Goal: Task Accomplishment & Management: Use online tool/utility

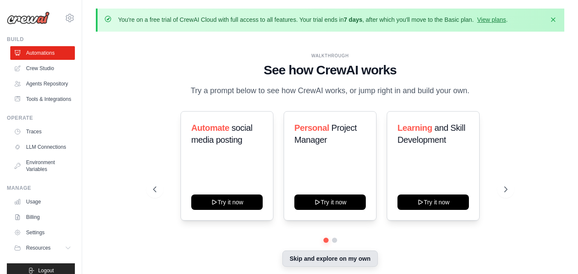
click at [323, 260] on button "Skip and explore on my own" at bounding box center [329, 259] width 95 height 16
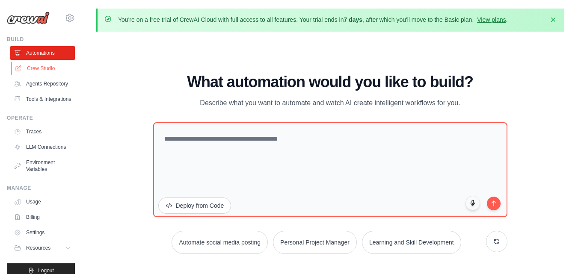
click at [47, 66] on link "Crew Studio" at bounding box center [43, 69] width 65 height 14
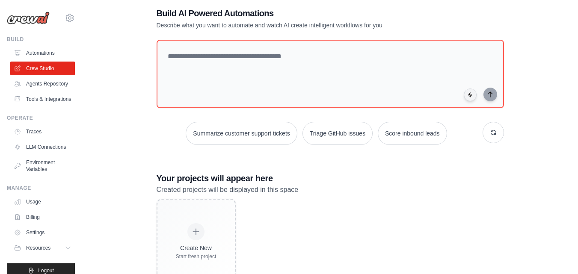
scroll to position [56, 0]
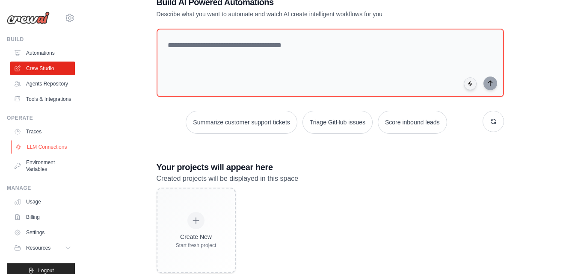
click at [48, 154] on link "LLM Connections" at bounding box center [43, 147] width 65 height 14
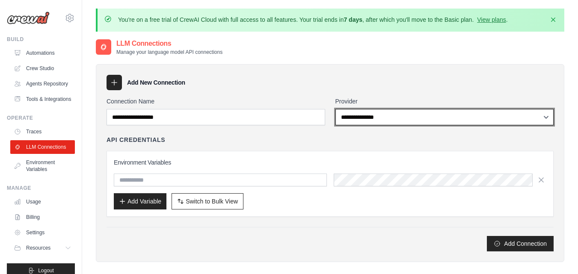
click at [367, 112] on select "**********" at bounding box center [444, 117] width 219 height 16
select select "******"
click at [335, 109] on select "**********" at bounding box center [444, 117] width 219 height 16
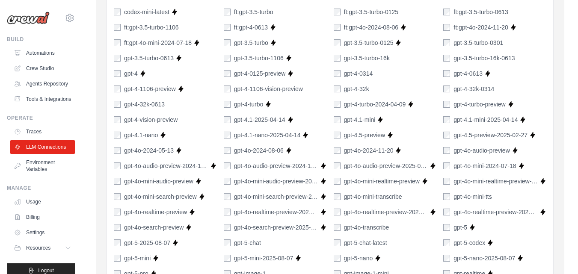
scroll to position [308, 0]
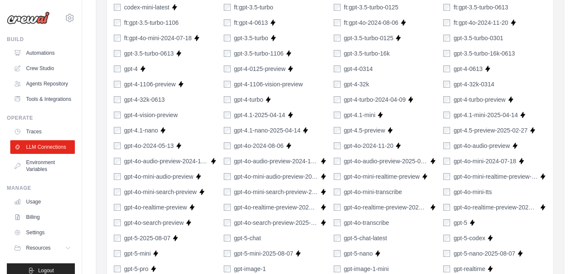
drag, startPoint x: 560, startPoint y: 159, endPoint x: 558, endPoint y: 168, distance: 9.8
click at [559, 163] on div "**********" at bounding box center [330, 170] width 468 height 829
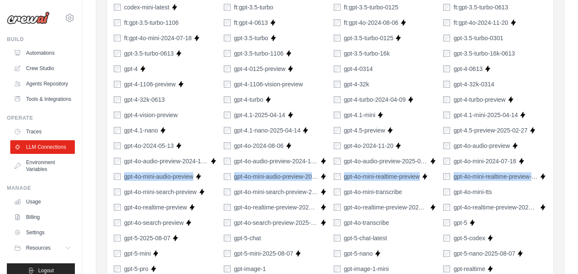
drag, startPoint x: 556, startPoint y: 171, endPoint x: 562, endPoint y: 158, distance: 13.8
click at [562, 158] on div "**********" at bounding box center [330, 170] width 468 height 829
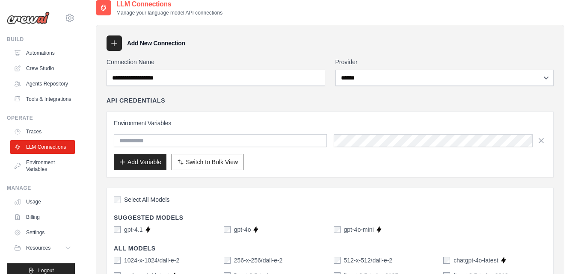
scroll to position [0, 0]
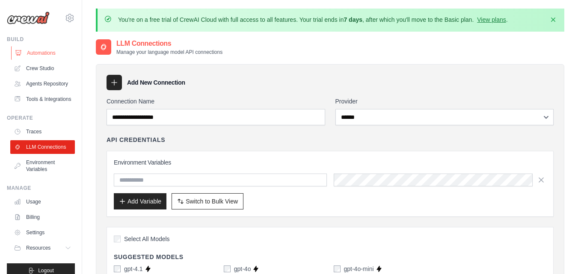
click at [31, 53] on link "Automations" at bounding box center [43, 53] width 65 height 14
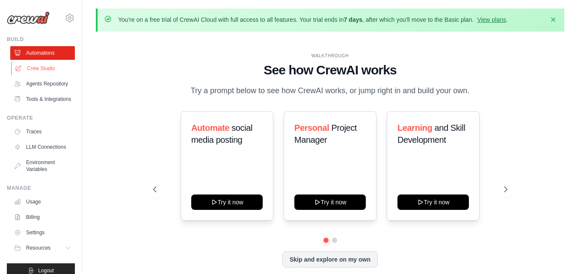
click at [35, 68] on link "Crew Studio" at bounding box center [43, 69] width 65 height 14
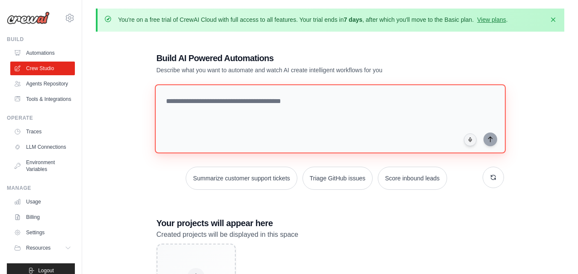
click at [181, 96] on textarea at bounding box center [329, 118] width 351 height 69
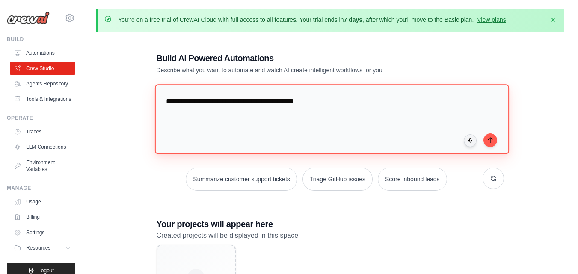
click at [289, 104] on textarea "**********" at bounding box center [331, 119] width 354 height 70
type textarea "**********"
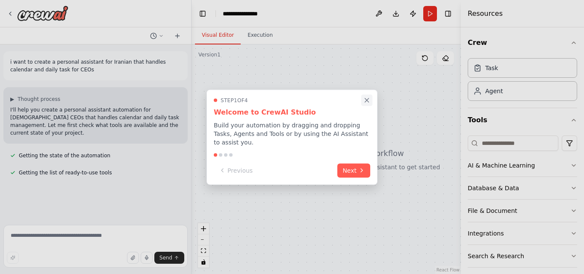
click at [369, 104] on icon "Close walkthrough" at bounding box center [367, 100] width 8 height 8
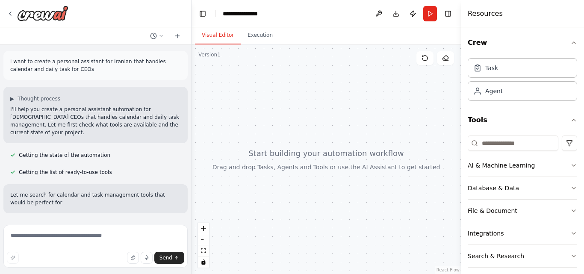
scroll to position [8, 0]
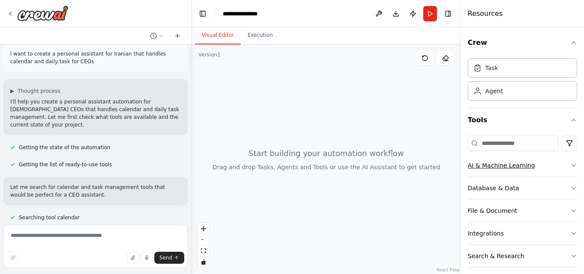
click at [571, 168] on icon "button" at bounding box center [574, 165] width 7 height 7
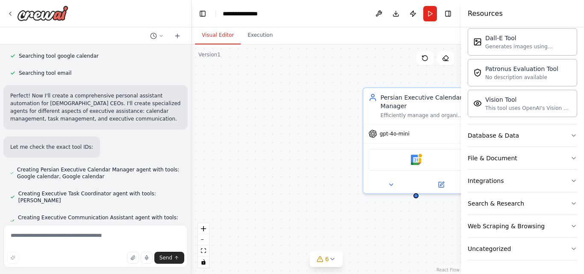
scroll to position [225, 0]
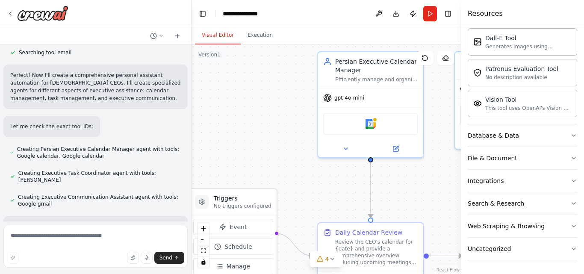
drag, startPoint x: 308, startPoint y: 130, endPoint x: 264, endPoint y: 96, distance: 55.7
click at [264, 96] on div ".deletable-edge-delete-btn { width: 20px; height: 20px; border: 0px solid #ffff…" at bounding box center [326, 159] width 269 height 230
drag, startPoint x: 200, startPoint y: 259, endPoint x: 206, endPoint y: 231, distance: 28.9
click at [206, 231] on div "React Flow controls" at bounding box center [203, 245] width 11 height 44
click at [205, 240] on icon "zoom out" at bounding box center [203, 240] width 5 height 1
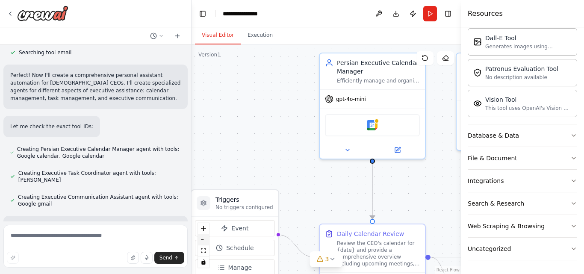
click at [205, 240] on icon "zoom out" at bounding box center [203, 240] width 5 height 1
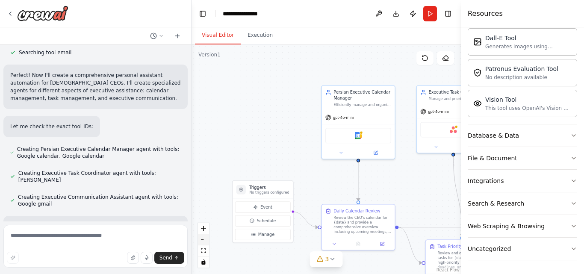
click at [205, 241] on button "zoom out" at bounding box center [203, 239] width 11 height 11
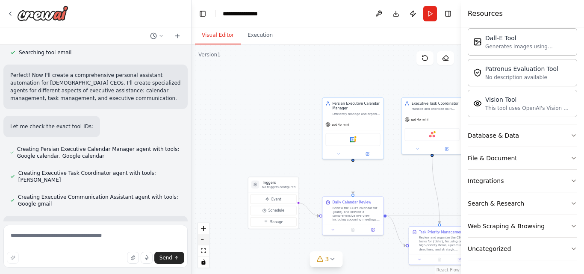
click at [205, 241] on button "zoom out" at bounding box center [203, 239] width 11 height 11
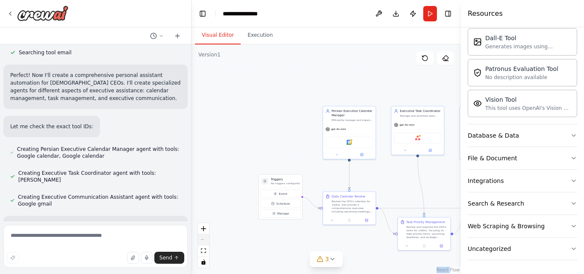
click at [205, 241] on div "React Flow controls" at bounding box center [203, 245] width 11 height 44
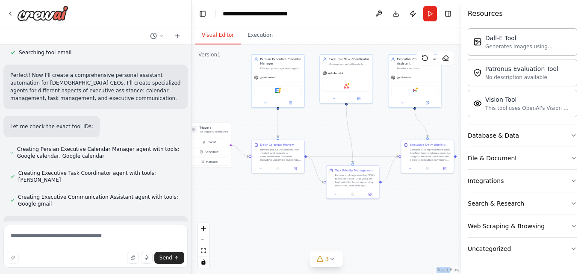
drag, startPoint x: 290, startPoint y: 234, endPoint x: 219, endPoint y: 182, distance: 88.2
click at [219, 182] on div ".deletable-edge-delete-btn { width: 20px; height: 20px; border: 0px solid #ffff…" at bounding box center [326, 159] width 269 height 230
click at [291, 94] on div "Google calendar" at bounding box center [278, 89] width 47 height 11
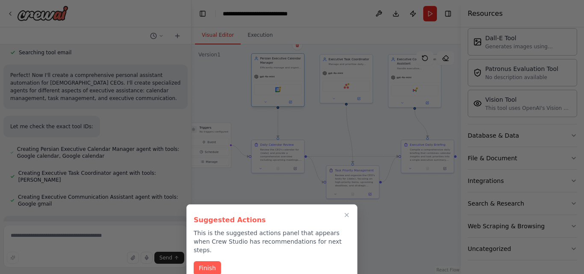
click at [283, 92] on div at bounding box center [292, 137] width 584 height 274
click at [208, 260] on button "Finish" at bounding box center [207, 267] width 27 height 14
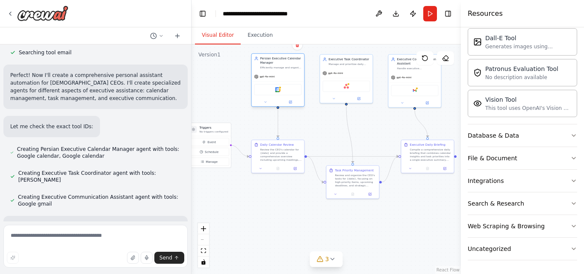
click at [287, 94] on div "Google calendar" at bounding box center [278, 89] width 47 height 11
click at [270, 103] on button at bounding box center [266, 102] width 24 height 5
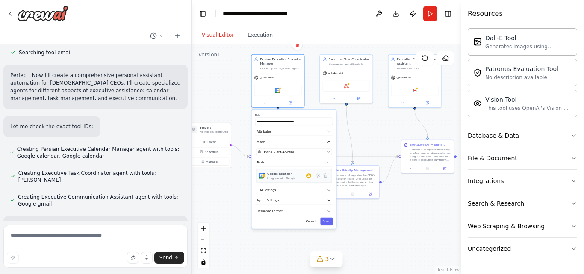
click at [310, 180] on div "Google calendar Integrate with Google Calendar to manage events, check availabi…" at bounding box center [289, 176] width 44 height 8
click at [317, 175] on icon at bounding box center [318, 176] width 4 height 4
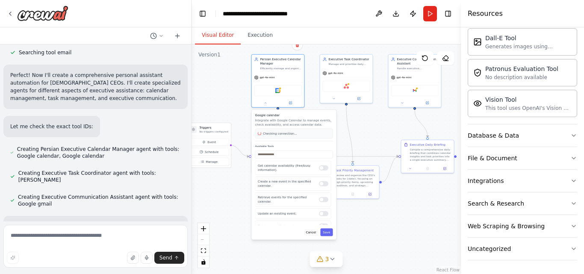
click at [317, 175] on div "Get calendar availability (free/busy information). Create a new event in the sp…" at bounding box center [294, 193] width 78 height 64
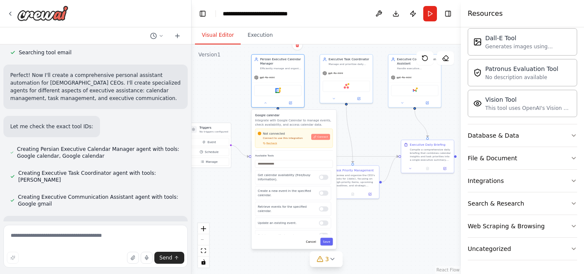
click at [320, 139] on button "Connect" at bounding box center [320, 137] width 19 height 6
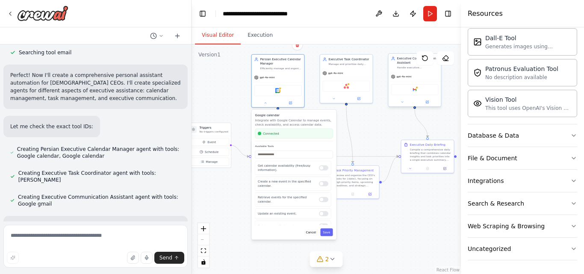
click at [408, 94] on div "Google gmail" at bounding box center [414, 89] width 47 height 11
click at [403, 105] on div at bounding box center [415, 102] width 53 height 9
click at [448, 16] on button "Toggle Right Sidebar" at bounding box center [448, 14] width 12 height 12
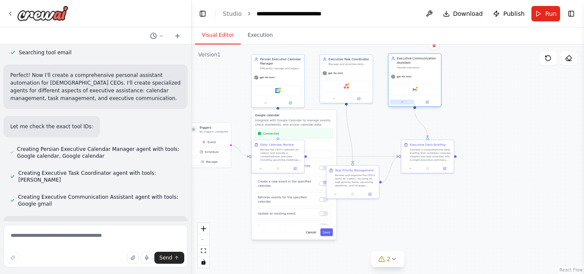
click at [405, 103] on button at bounding box center [403, 102] width 24 height 5
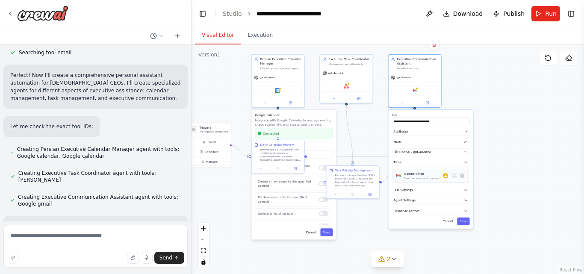
click at [448, 181] on div "Google gmail Send, receive, and manage Gmail messages and email settings." at bounding box center [431, 176] width 76 height 14
click at [455, 178] on button at bounding box center [455, 176] width 8 height 8
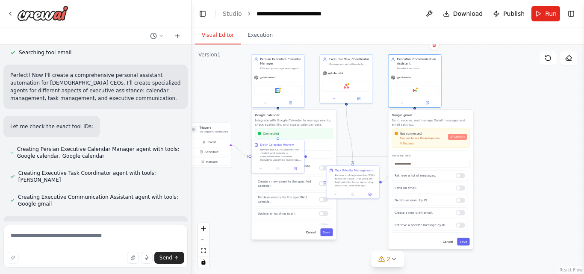
click at [457, 138] on span "Connect" at bounding box center [459, 136] width 11 height 3
click at [285, 92] on div "Google calendar" at bounding box center [278, 89] width 47 height 11
click at [411, 92] on div "Google gmail" at bounding box center [414, 89] width 47 height 11
click at [453, 137] on icon at bounding box center [451, 137] width 3 height 3
click at [364, 89] on div "Asana" at bounding box center [346, 85] width 47 height 11
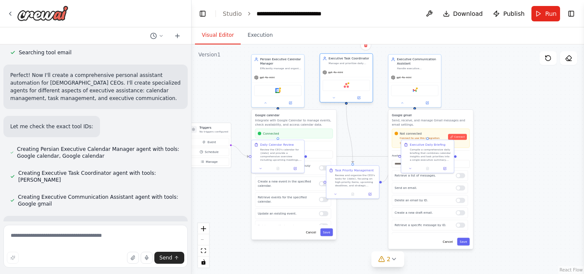
click at [349, 89] on div "Asana" at bounding box center [346, 85] width 47 height 11
click at [334, 101] on div at bounding box center [346, 98] width 53 height 9
click at [337, 99] on button at bounding box center [334, 97] width 24 height 5
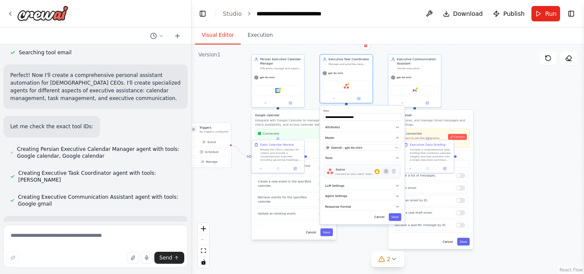
click at [387, 169] on icon at bounding box center [386, 171] width 5 height 5
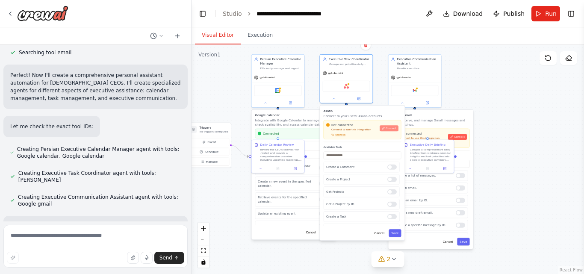
click at [391, 127] on span "Connect" at bounding box center [391, 128] width 11 height 3
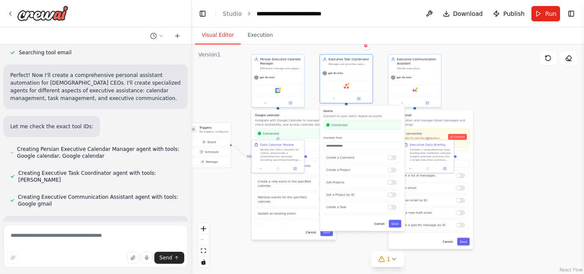
click at [293, 233] on div "Cancel Save" at bounding box center [294, 232] width 78 height 8
click at [205, 16] on button "Toggle Left Sidebar" at bounding box center [203, 14] width 12 height 12
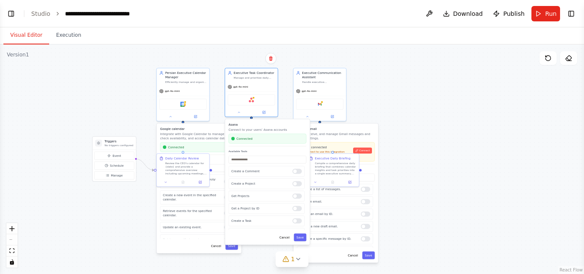
drag, startPoint x: 293, startPoint y: 86, endPoint x: 395, endPoint y: 103, distance: 104.1
click at [394, 101] on div ".deletable-edge-delete-btn { width: 20px; height: 20px; border: 0px solid #ffff…" at bounding box center [292, 159] width 584 height 230
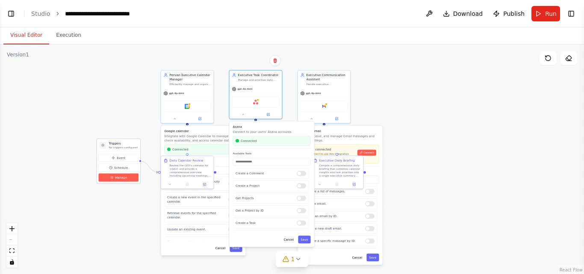
click at [127, 180] on button "Manage" at bounding box center [119, 178] width 40 height 8
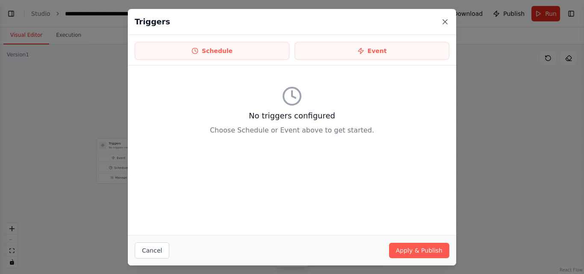
click at [445, 21] on icon at bounding box center [445, 22] width 9 height 9
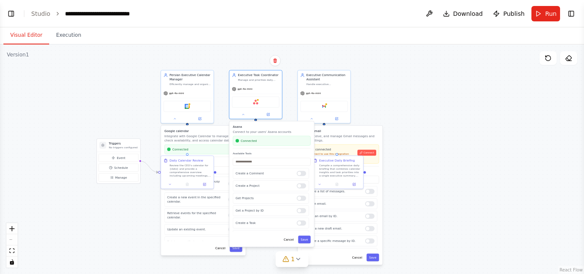
click at [424, 80] on div ".deletable-edge-delete-btn { width: 20px; height: 20px; border: 0px solid #ffff…" at bounding box center [292, 159] width 584 height 230
click at [181, 120] on button at bounding box center [175, 117] width 24 height 5
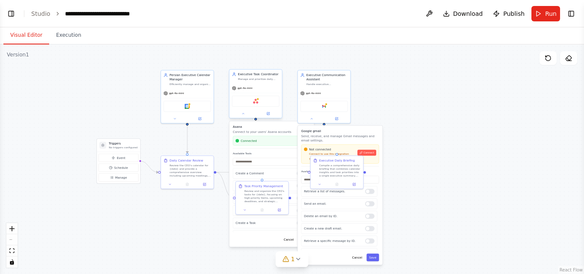
click at [244, 118] on div "Executive Task Coordinator Manage and prioritize daily tasks, projects, and del…" at bounding box center [255, 93] width 53 height 49
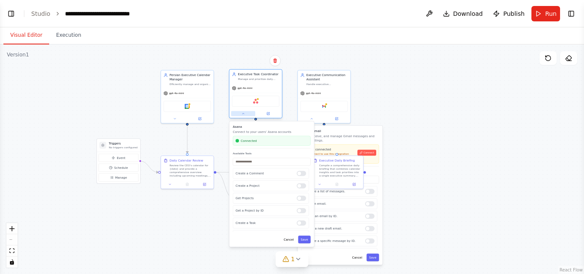
click at [245, 114] on button at bounding box center [243, 113] width 24 height 5
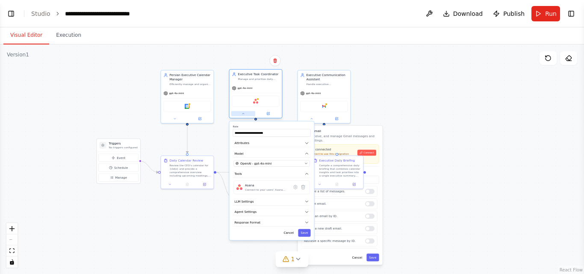
click at [242, 115] on icon at bounding box center [243, 113] width 3 height 3
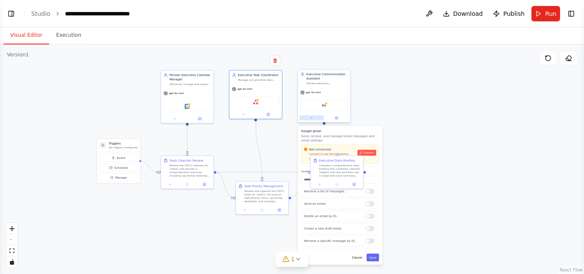
click at [309, 120] on button at bounding box center [312, 117] width 24 height 5
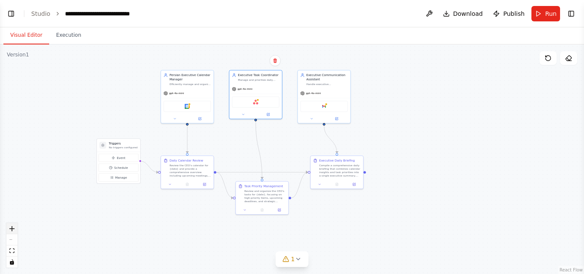
click at [13, 227] on icon "zoom in" at bounding box center [11, 228] width 5 height 5
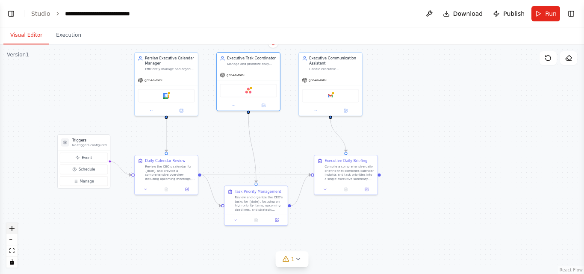
click at [13, 227] on icon "zoom in" at bounding box center [11, 228] width 5 height 5
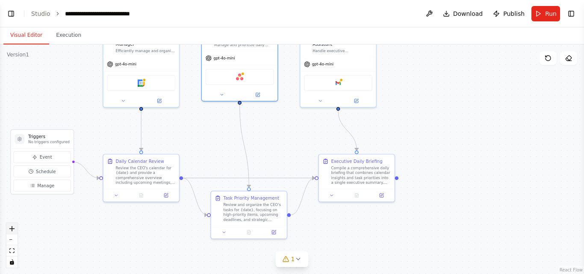
click at [13, 228] on icon "zoom in" at bounding box center [11, 228] width 5 height 5
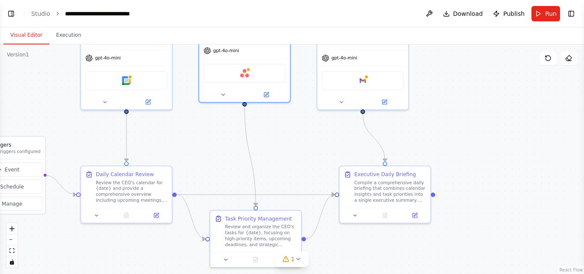
drag, startPoint x: 57, startPoint y: 143, endPoint x: 74, endPoint y: 158, distance: 22.4
click at [74, 158] on div ".deletable-edge-delete-btn { width: 20px; height: 20px; border: 0px solid #ffff…" at bounding box center [292, 159] width 584 height 230
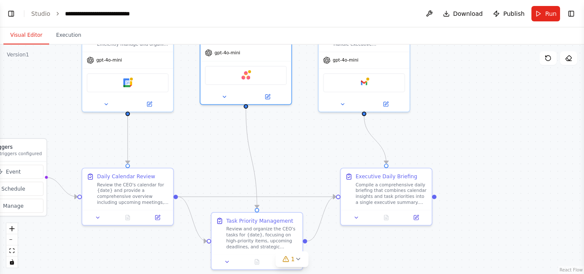
click at [75, 161] on div ".deletable-edge-delete-btn { width: 20px; height: 20px; border: 0px solid #ffff…" at bounding box center [292, 159] width 584 height 230
click at [159, 104] on button at bounding box center [149, 102] width 42 height 9
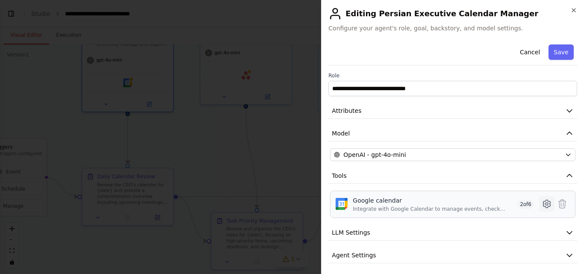
click at [542, 204] on icon at bounding box center [547, 204] width 10 height 10
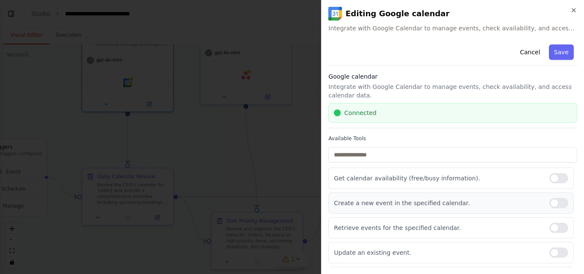
click at [554, 200] on div at bounding box center [559, 203] width 19 height 10
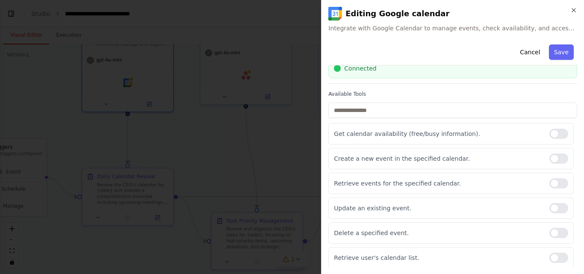
scroll to position [46, 0]
click at [559, 205] on div at bounding box center [559, 207] width 19 height 10
click at [555, 232] on div at bounding box center [559, 232] width 19 height 10
click at [553, 257] on div at bounding box center [559, 257] width 19 height 10
click at [559, 56] on button "Save" at bounding box center [561, 51] width 25 height 15
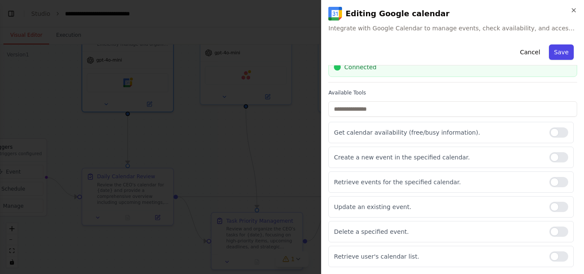
scroll to position [32, 0]
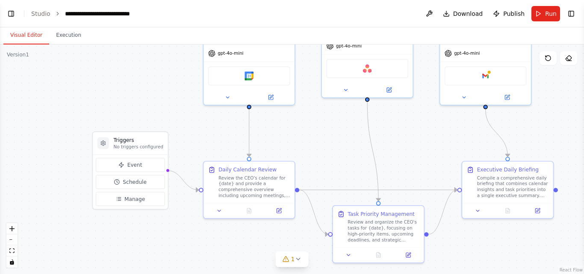
drag, startPoint x: 67, startPoint y: 246, endPoint x: 249, endPoint y: 233, distance: 182.2
click at [249, 233] on div ".deletable-edge-delete-btn { width: 20px; height: 20px; border: 0px solid #ffff…" at bounding box center [292, 159] width 584 height 230
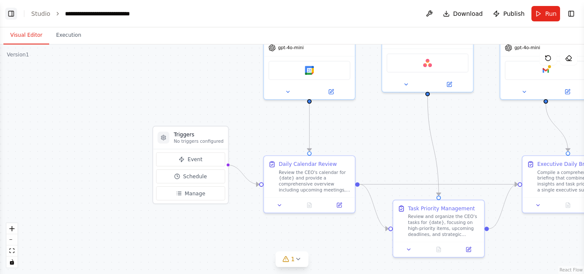
click at [16, 18] on button "Toggle Left Sidebar" at bounding box center [11, 14] width 12 height 12
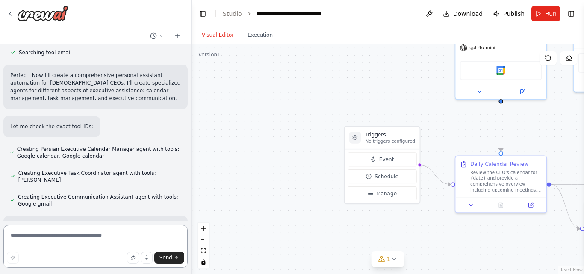
click at [62, 239] on textarea at bounding box center [95, 246] width 184 height 43
click at [62, 238] on textarea "**********" at bounding box center [95, 246] width 184 height 43
type textarea "**********"
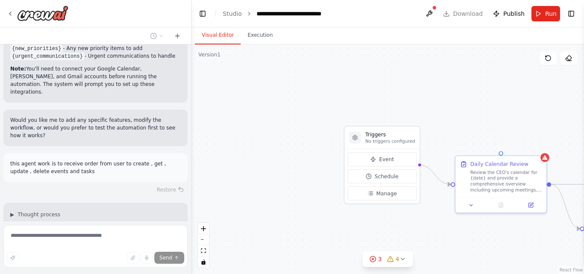
scroll to position [868, 0]
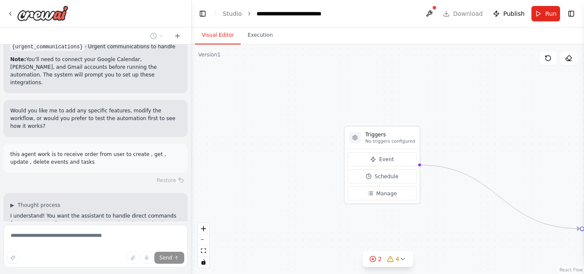
click at [194, 177] on div ".deletable-edge-delete-btn { width: 20px; height: 20px; border: 0px solid #ffff…" at bounding box center [388, 159] width 393 height 230
click at [194, 177] on div "Triggers No triggers configured Event Schedule Manage Executive Daily Briefing …" at bounding box center [388, 159] width 393 height 230
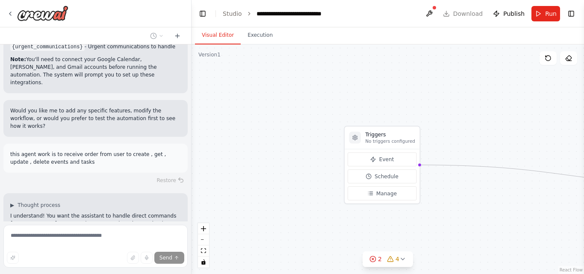
click at [194, 177] on div "Triggers No triggers configured Event Schedule Manage Executive Daily Briefing …" at bounding box center [388, 159] width 393 height 230
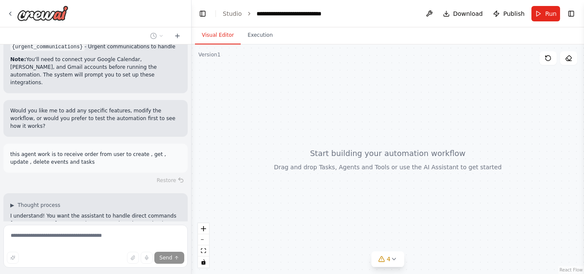
click at [194, 177] on div at bounding box center [388, 159] width 393 height 230
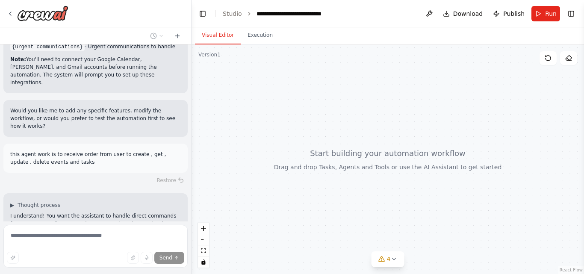
click at [194, 177] on div at bounding box center [388, 159] width 393 height 230
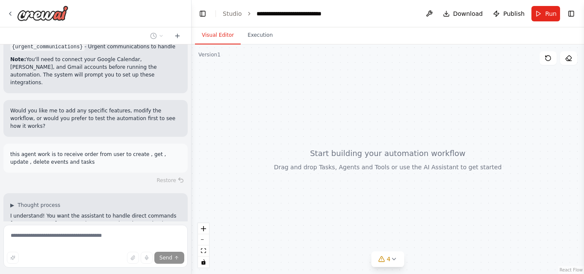
click at [194, 177] on div at bounding box center [388, 159] width 393 height 230
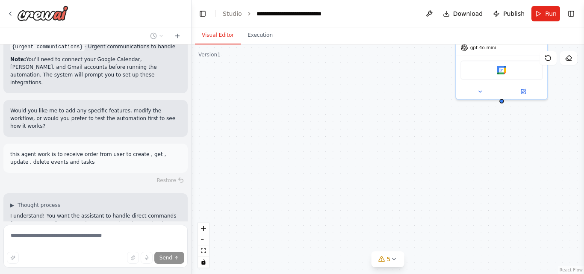
click at [194, 177] on div "Calendar Command Handler Execute calendar-related commands from users including…" at bounding box center [388, 159] width 393 height 230
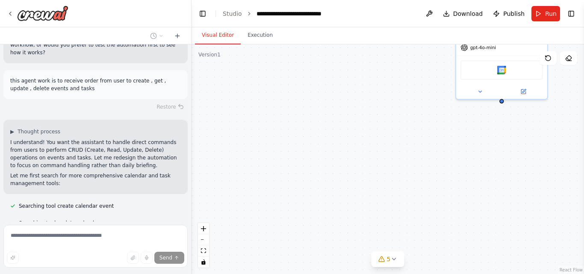
scroll to position [946, 0]
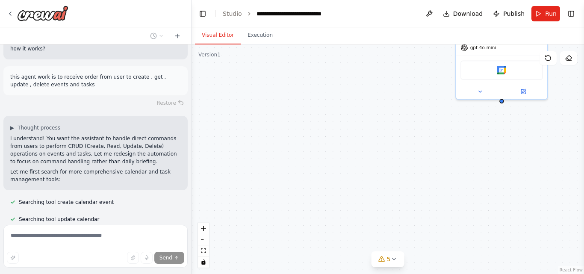
click at [184, 197] on div "i want to create a personal assistant for Iranian that handles calendar and dai…" at bounding box center [95, 132] width 191 height 177
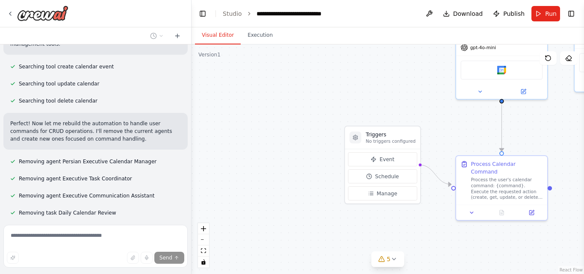
scroll to position [1092, 0]
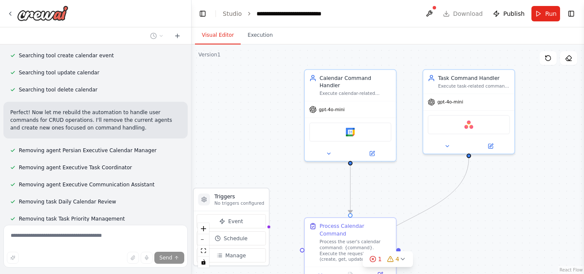
drag, startPoint x: 395, startPoint y: 77, endPoint x: 234, endPoint y: 137, distance: 172.0
click at [234, 137] on div ".deletable-edge-delete-btn { width: 20px; height: 20px; border: 0px solid #ffff…" at bounding box center [388, 159] width 393 height 230
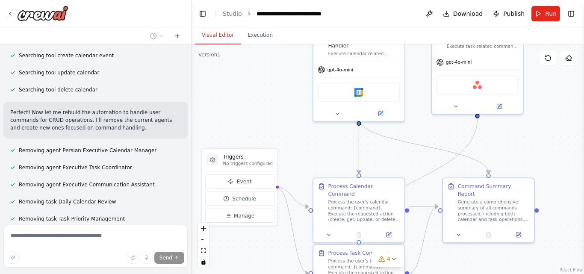
drag, startPoint x: 251, startPoint y: 130, endPoint x: 269, endPoint y: 92, distance: 41.5
click at [269, 92] on div ".deletable-edge-delete-btn { width: 20px; height: 20px; border: 0px solid #ffff…" at bounding box center [388, 159] width 393 height 230
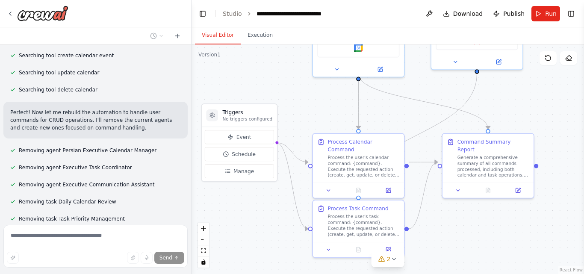
drag, startPoint x: 273, startPoint y: 100, endPoint x: 273, endPoint y: 54, distance: 45.8
click at [273, 54] on div ".deletable-edge-delete-btn { width: 20px; height: 20px; border: 0px solid #ffff…" at bounding box center [388, 159] width 393 height 230
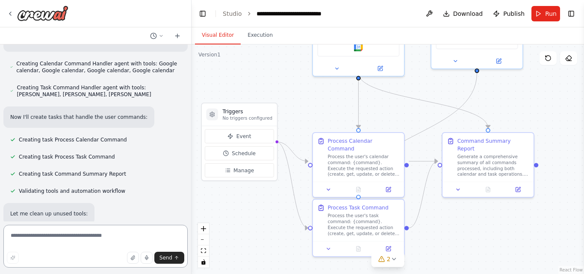
scroll to position [1341, 0]
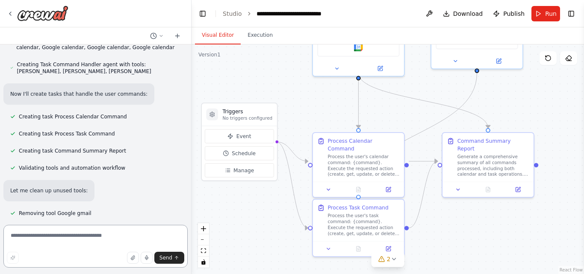
click at [188, 183] on div at bounding box center [189, 137] width 3 height 274
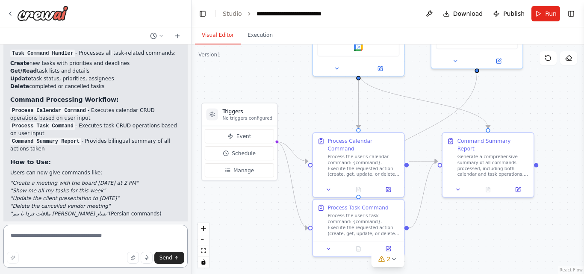
scroll to position [1670, 0]
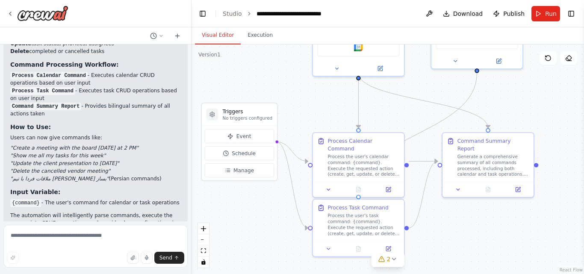
click at [294, 80] on div ".deletable-edge-delete-btn { width: 20px; height: 20px; border: 0px solid #ffff…" at bounding box center [388, 159] width 393 height 230
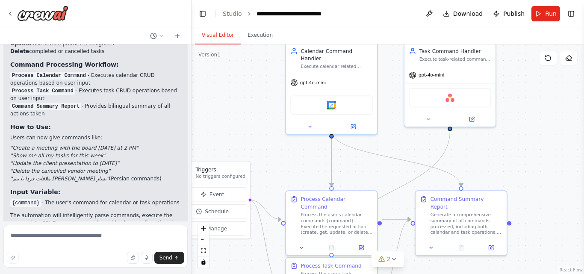
drag, startPoint x: 298, startPoint y: 95, endPoint x: 272, endPoint y: 152, distance: 63.2
click at [272, 152] on div ".deletable-edge-delete-btn { width: 20px; height: 20px; border: 0px solid #ffff…" at bounding box center [388, 159] width 393 height 230
click at [425, 118] on button at bounding box center [429, 117] width 42 height 9
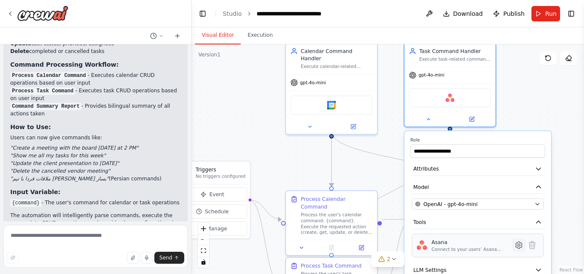
click at [520, 246] on icon at bounding box center [519, 245] width 6 height 7
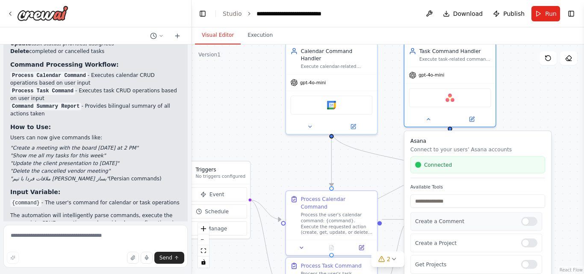
click at [533, 225] on div "Create a Comment" at bounding box center [477, 221] width 132 height 18
click at [527, 228] on div "Create a Comment" at bounding box center [477, 221] width 132 height 18
click at [527, 224] on div at bounding box center [529, 221] width 16 height 9
click at [530, 236] on div at bounding box center [529, 232] width 16 height 9
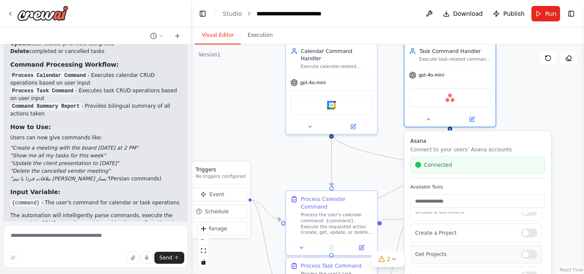
click at [528, 255] on div at bounding box center [529, 254] width 16 height 9
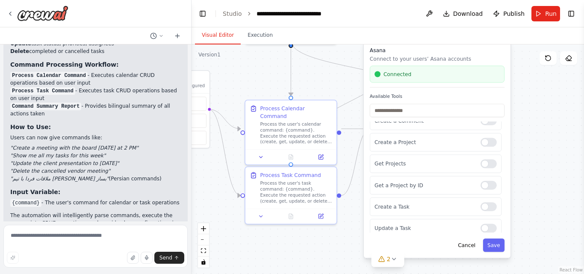
drag, startPoint x: 580, startPoint y: 162, endPoint x: 539, endPoint y: 71, distance: 99.4
click at [539, 71] on div ".deletable-edge-delete-btn { width: 20px; height: 20px; border: 0px solid #ffff…" at bounding box center [388, 159] width 393 height 230
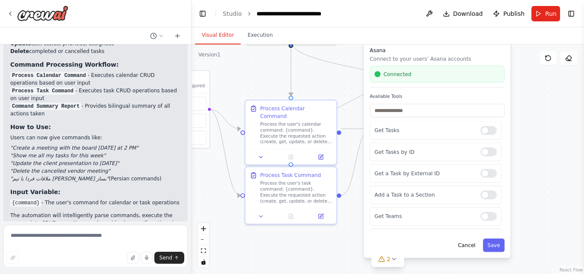
scroll to position [166, 0]
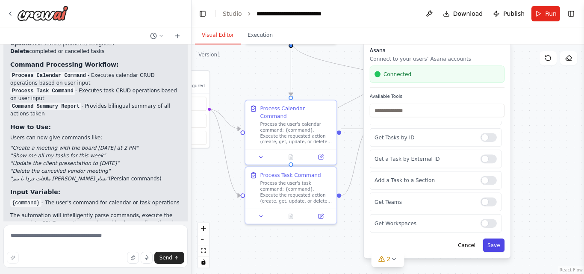
click at [498, 246] on button "Save" at bounding box center [494, 245] width 22 height 13
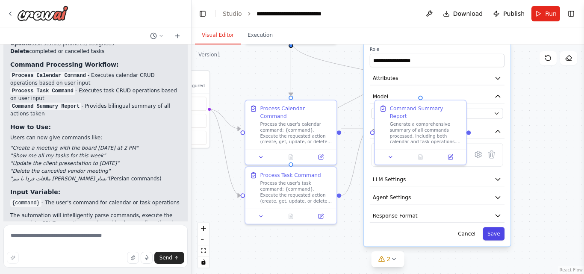
click at [495, 228] on button "Save" at bounding box center [494, 233] width 22 height 13
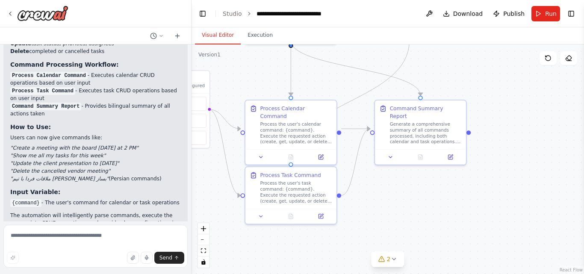
click at [508, 198] on div ".deletable-edge-delete-btn { width: 20px; height: 20px; border: 0px solid #ffff…" at bounding box center [388, 159] width 393 height 230
click at [451, 153] on icon at bounding box center [451, 154] width 3 height 3
click at [540, 13] on button "Run" at bounding box center [546, 13] width 29 height 15
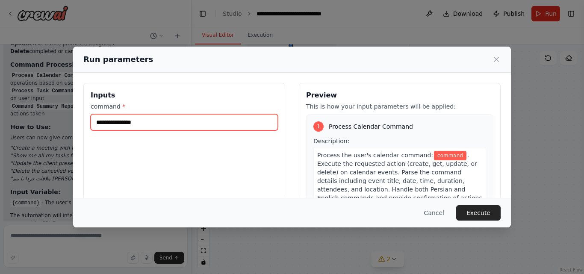
click at [200, 127] on input "command *" at bounding box center [184, 122] width 187 height 16
type input "*"
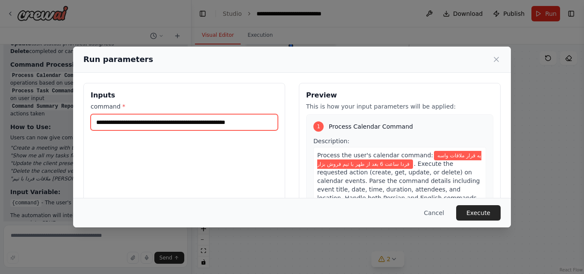
type input "**********"
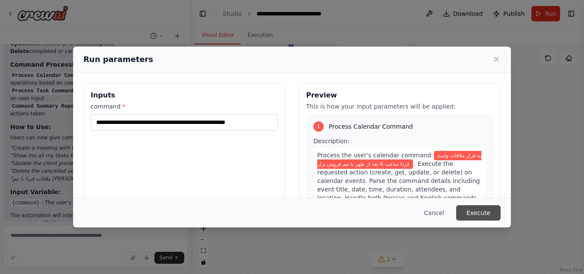
click at [473, 208] on button "Execute" at bounding box center [478, 212] width 44 height 15
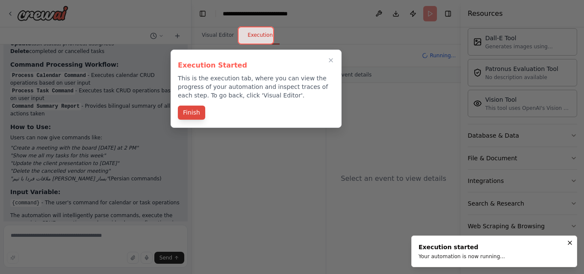
click at [199, 112] on button "Finish" at bounding box center [191, 113] width 27 height 14
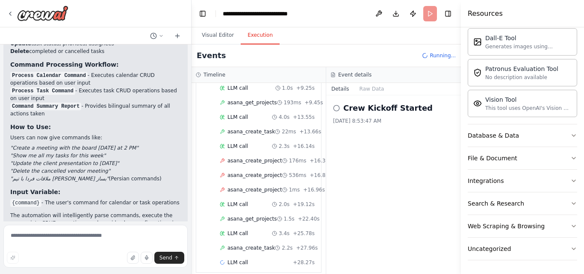
scroll to position [235, 0]
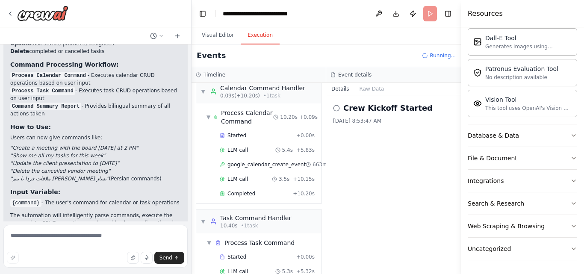
click at [333, 111] on div "Crew Kickoff Started [DATE] 8:53:47 AM" at bounding box center [393, 184] width 135 height 179
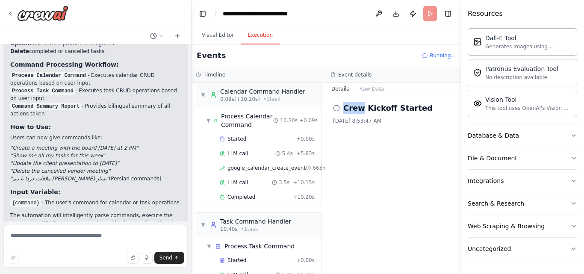
click at [333, 111] on div "Crew Kickoff Started [DATE] 8:53:47 AM" at bounding box center [393, 184] width 135 height 179
click at [333, 110] on div "Crew Kickoff Started [DATE] 8:53:47 AM" at bounding box center [393, 184] width 135 height 179
click at [351, 163] on div "Crew Kickoff Started [DATE] 8:53:47 AM" at bounding box center [393, 184] width 135 height 179
click at [272, 199] on div "Completed" at bounding box center [255, 197] width 70 height 7
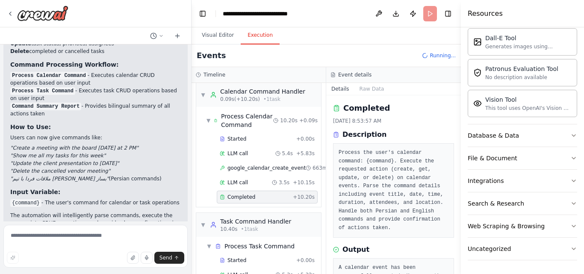
scroll to position [21, 0]
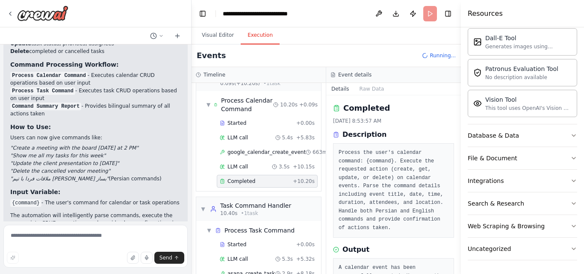
click at [454, 8] on header "**********" at bounding box center [326, 13] width 269 height 27
click at [207, 12] on button "Toggle Left Sidebar" at bounding box center [203, 14] width 12 height 12
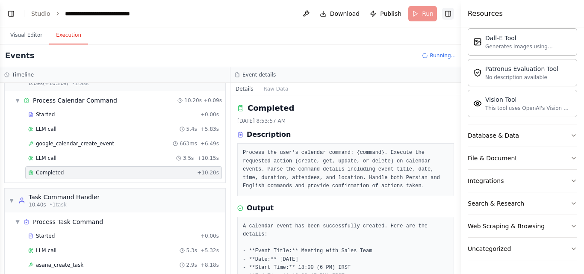
click at [448, 17] on button "Toggle Right Sidebar" at bounding box center [448, 14] width 12 height 12
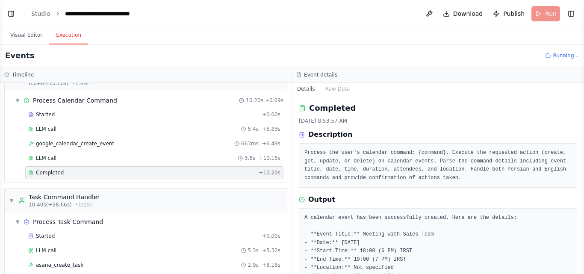
drag, startPoint x: 582, startPoint y: 145, endPoint x: 583, endPoint y: 168, distance: 22.7
click at [583, 165] on button "Toggle Sidebar" at bounding box center [584, 137] width 7 height 274
drag, startPoint x: 582, startPoint y: 162, endPoint x: 581, endPoint y: 188, distance: 26.1
click at [581, 188] on button "Toggle Sidebar" at bounding box center [584, 137] width 7 height 274
click at [580, 228] on div "i want to create a personal assistant for Iranian that handles calendar and dai…" at bounding box center [292, 137] width 584 height 274
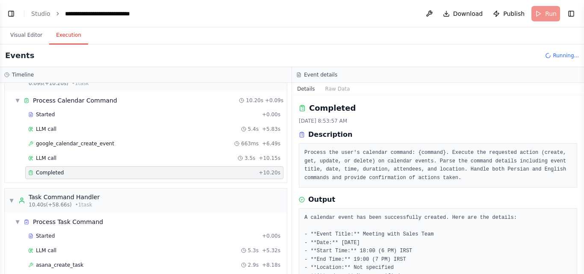
scroll to position [68, 0]
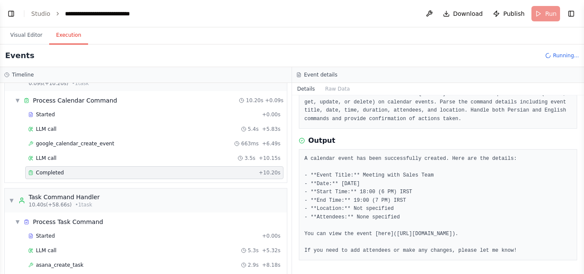
drag, startPoint x: 582, startPoint y: 230, endPoint x: 583, endPoint y: 223, distance: 6.9
click at [583, 223] on button "Toggle Sidebar" at bounding box center [584, 137] width 7 height 274
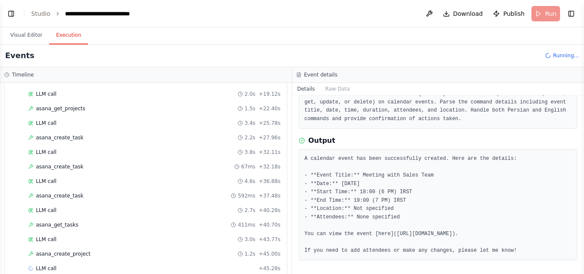
scroll to position [598, 0]
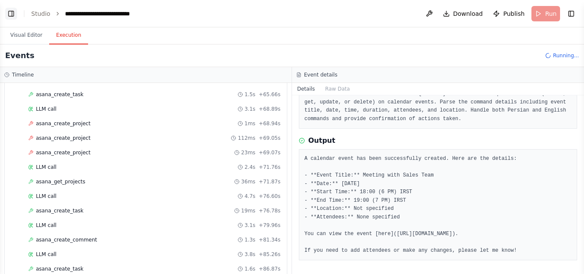
click at [11, 18] on button "Toggle Left Sidebar" at bounding box center [11, 14] width 12 height 12
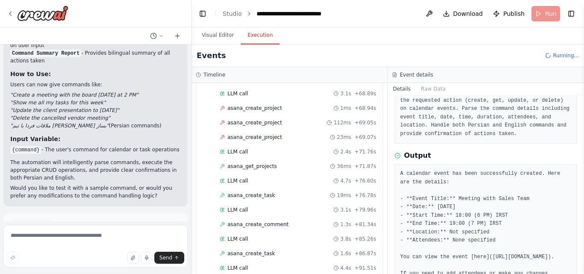
scroll to position [716, 0]
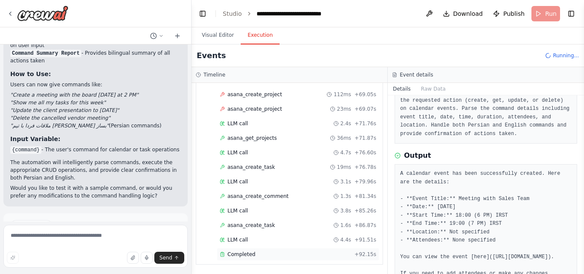
click at [331, 253] on div "Completed" at bounding box center [285, 254] width 131 height 7
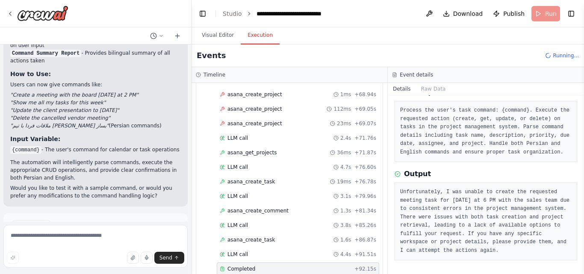
scroll to position [730, 0]
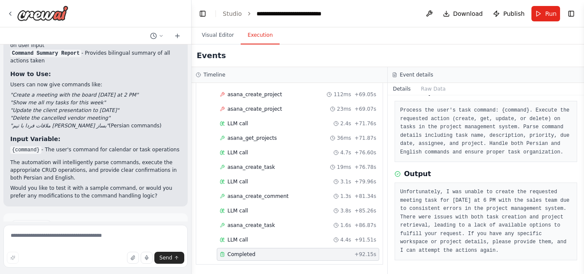
click at [122, 255] on button "Improve automation" at bounding box center [95, 262] width 171 height 14
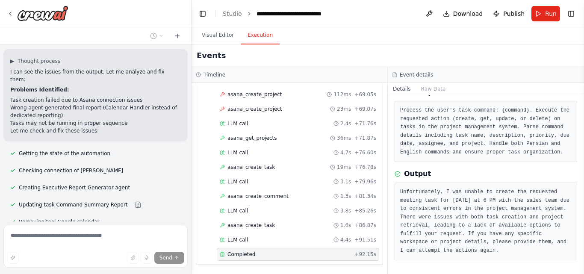
scroll to position [1968, 0]
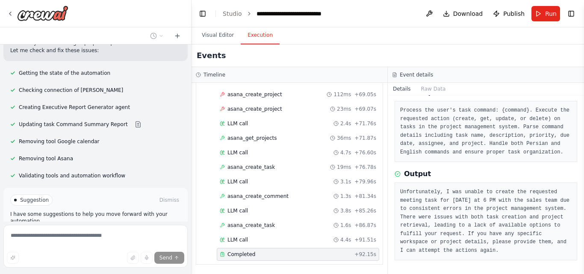
click at [129, 230] on button "Run Automation" at bounding box center [95, 237] width 171 height 14
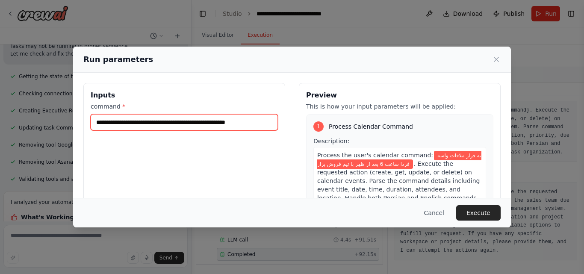
drag, startPoint x: 163, startPoint y: 123, endPoint x: 169, endPoint y: 124, distance: 5.6
click at [169, 124] on input "**********" at bounding box center [184, 122] width 187 height 16
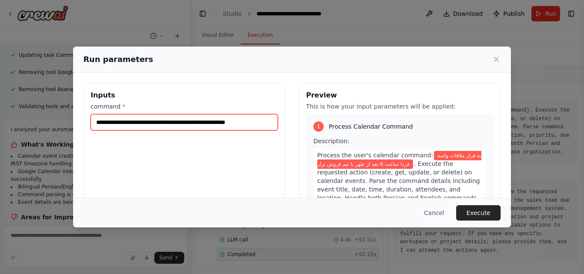
click at [254, 123] on input "**********" at bounding box center [184, 122] width 187 height 16
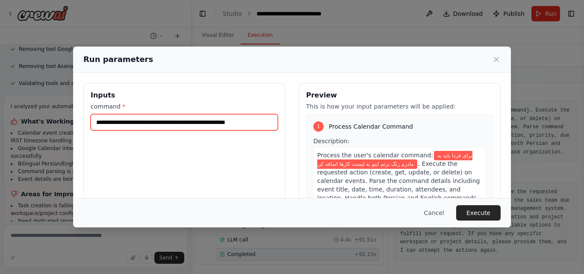
type input "**********"
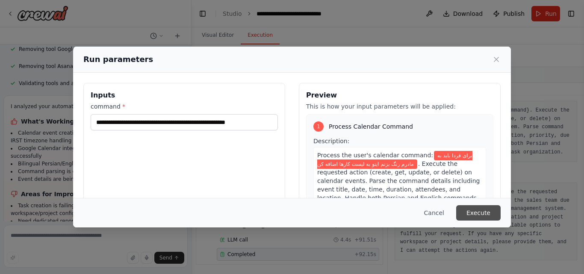
click at [476, 214] on button "Execute" at bounding box center [478, 212] width 44 height 15
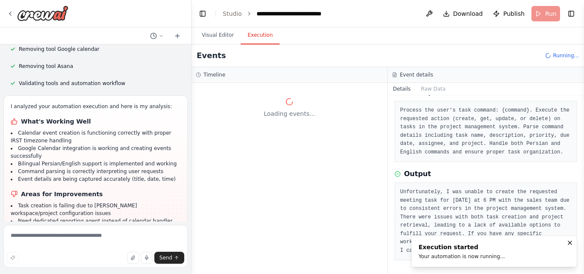
scroll to position [0, 0]
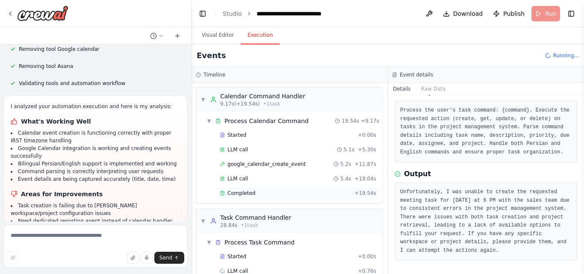
click at [251, 190] on span "Completed" at bounding box center [242, 193] width 28 height 7
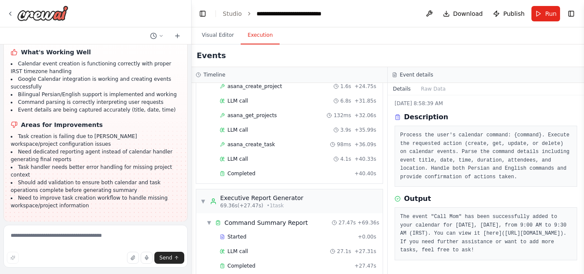
scroll to position [347, 0]
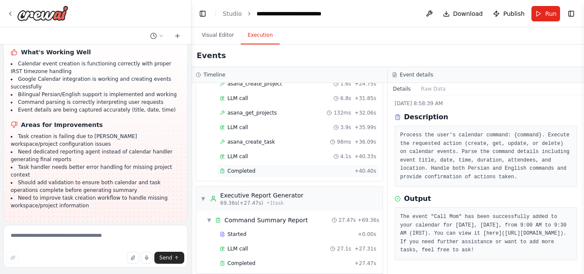
click at [268, 169] on div "Completed" at bounding box center [285, 171] width 131 height 7
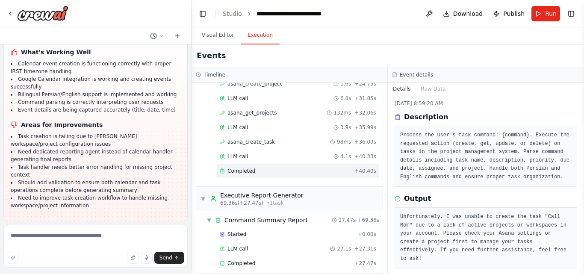
scroll to position [356, 0]
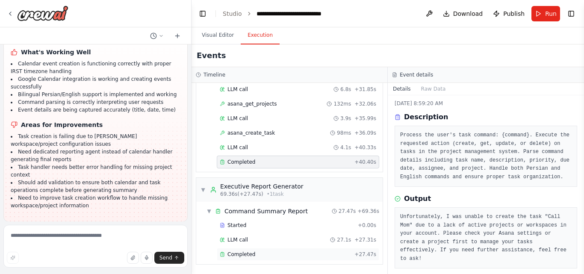
click at [257, 257] on div "Completed" at bounding box center [285, 254] width 131 height 7
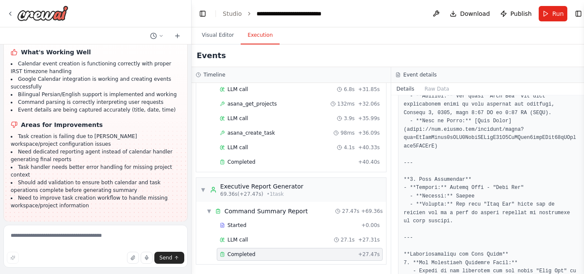
scroll to position [252, 0]
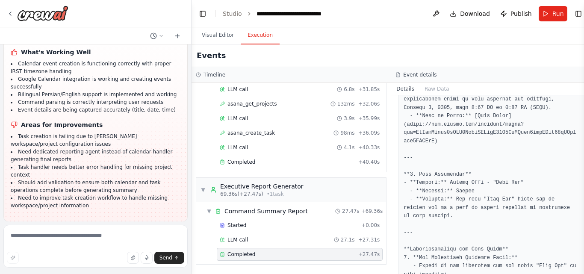
click at [119, 274] on span "Improve automation" at bounding box center [99, 277] width 52 height 7
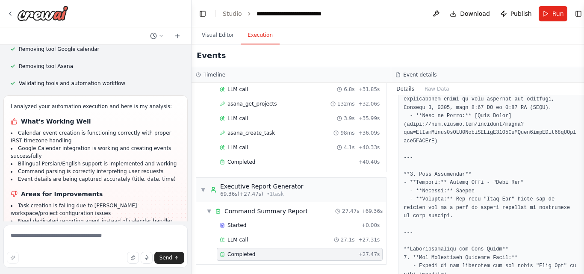
click at [119, 263] on li "Need to improve task creation workflow to handle missing workspace/project info…" at bounding box center [96, 270] width 170 height 15
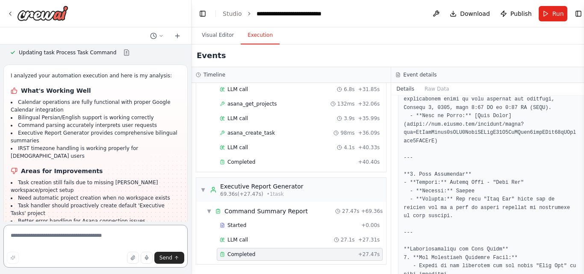
scroll to position [2391, 0]
